Goal: Find specific page/section: Find specific page/section

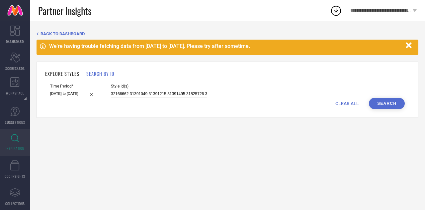
scroll to position [0, 1373]
click at [85, 93] on input "[DATE] to [DATE]" at bounding box center [73, 93] width 46 height 7
select select "2025"
select select "1"
select select "2025"
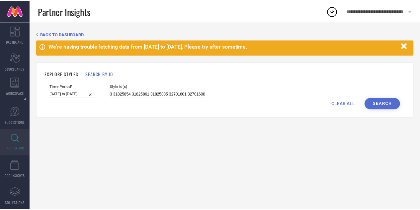
scroll to position [0, 0]
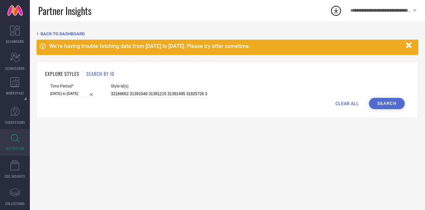
click at [374, 106] on button "Search" at bounding box center [387, 103] width 36 height 11
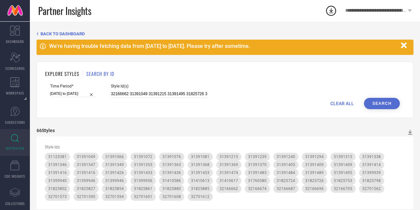
click at [406, 46] on icon "button" at bounding box center [404, 45] width 8 height 8
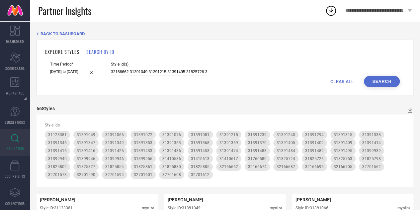
click at [410, 112] on icon at bounding box center [410, 110] width 7 height 7
click at [407, 119] on li "PDF" at bounding box center [404, 122] width 18 height 10
click at [138, 71] on input "32166662 31391049 31391215 31391495 31825726 31825798 31825802 32166674 3216668…" at bounding box center [159, 72] width 96 height 8
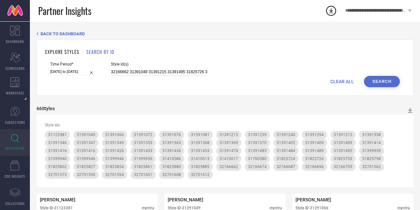
click at [138, 71] on input "32166662 31391049 31391215 31391495 31825726 31825798 31825802 32166674 3216668…" at bounding box center [159, 72] width 96 height 8
paste input "1417341 31825438 31123372 31123375 31123381 31391066 31391072 31391076 31391081…"
type input "31417341 31825438 31123372 31123375 31123381 31391066 31391072 31391076 3139108…"
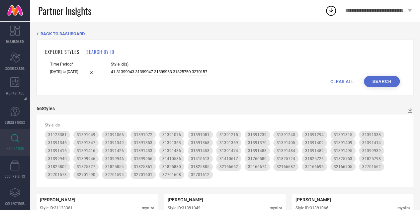
scroll to position [0, 0]
click at [385, 80] on button "Search" at bounding box center [382, 81] width 36 height 11
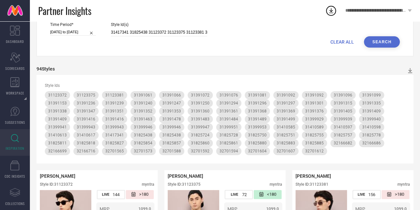
scroll to position [31, 0]
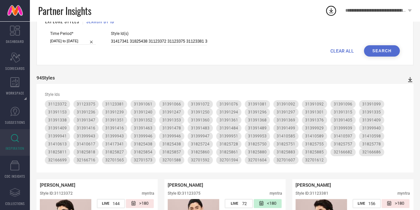
click at [410, 80] on icon at bounding box center [410, 79] width 4 height 5
click at [408, 89] on li "PDF" at bounding box center [404, 91] width 18 height 10
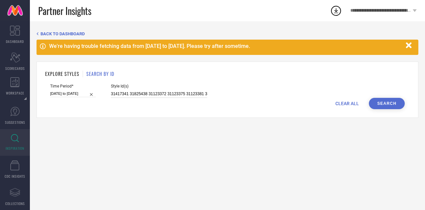
click at [146, 92] on input "31417341 31825438 31123372 31123375 31123381 31391066 31391072 31391076 3139108…" at bounding box center [159, 94] width 96 height 8
click at [384, 102] on button "Search" at bounding box center [387, 103] width 36 height 11
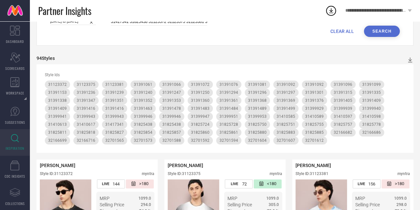
scroll to position [73, 0]
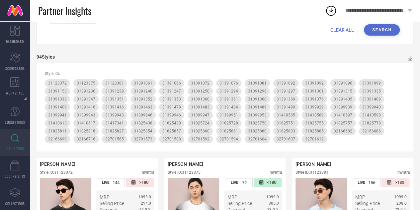
click at [410, 62] on div "94 Styles" at bounding box center [225, 58] width 377 height 9
click at [408, 59] on icon at bounding box center [410, 58] width 7 height 7
click at [410, 69] on li "PDF" at bounding box center [404, 70] width 18 height 10
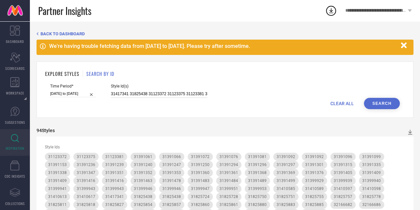
click at [151, 93] on input "31417341 31825438 31123372 31123375 31123381 31391066 31391072 31391076 3139108…" at bounding box center [159, 94] width 96 height 8
paste input "2044351 32044359 32044366 31417328 31417329 31417331 31417333 31417334 31417336…"
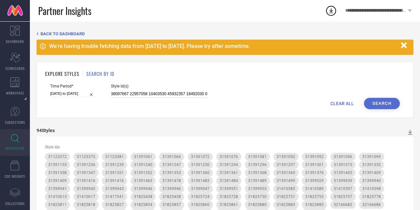
scroll to position [0, 12248]
type input "32044351 32044359 32044366 31417328 31417329 31417331 31417333 31417334 3141733…"
click at [386, 106] on button "Search" at bounding box center [382, 103] width 36 height 11
click at [410, 133] on icon at bounding box center [410, 132] width 4 height 5
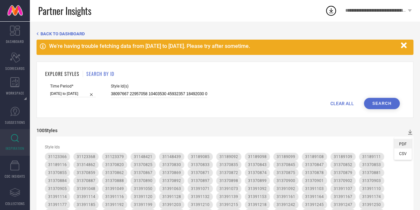
click at [406, 142] on span "PDF" at bounding box center [403, 144] width 8 height 5
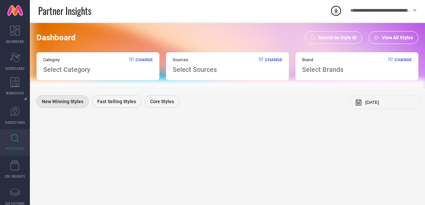
click at [339, 36] on span "Search by Style ID" at bounding box center [338, 37] width 38 height 5
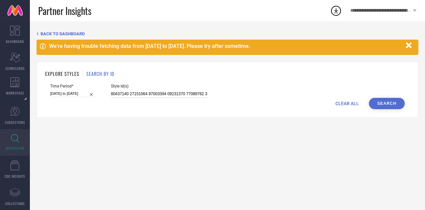
click at [189, 97] on input at bounding box center [159, 94] width 96 height 8
click at [388, 102] on button "Search" at bounding box center [387, 103] width 36 height 11
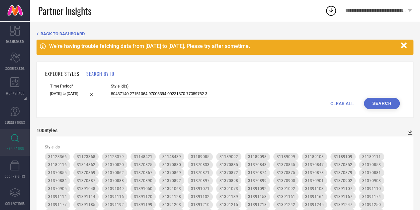
click at [409, 133] on icon at bounding box center [410, 132] width 7 height 7
click at [401, 144] on span "PDF" at bounding box center [403, 144] width 8 height 5
